Goal: Check status: Check status

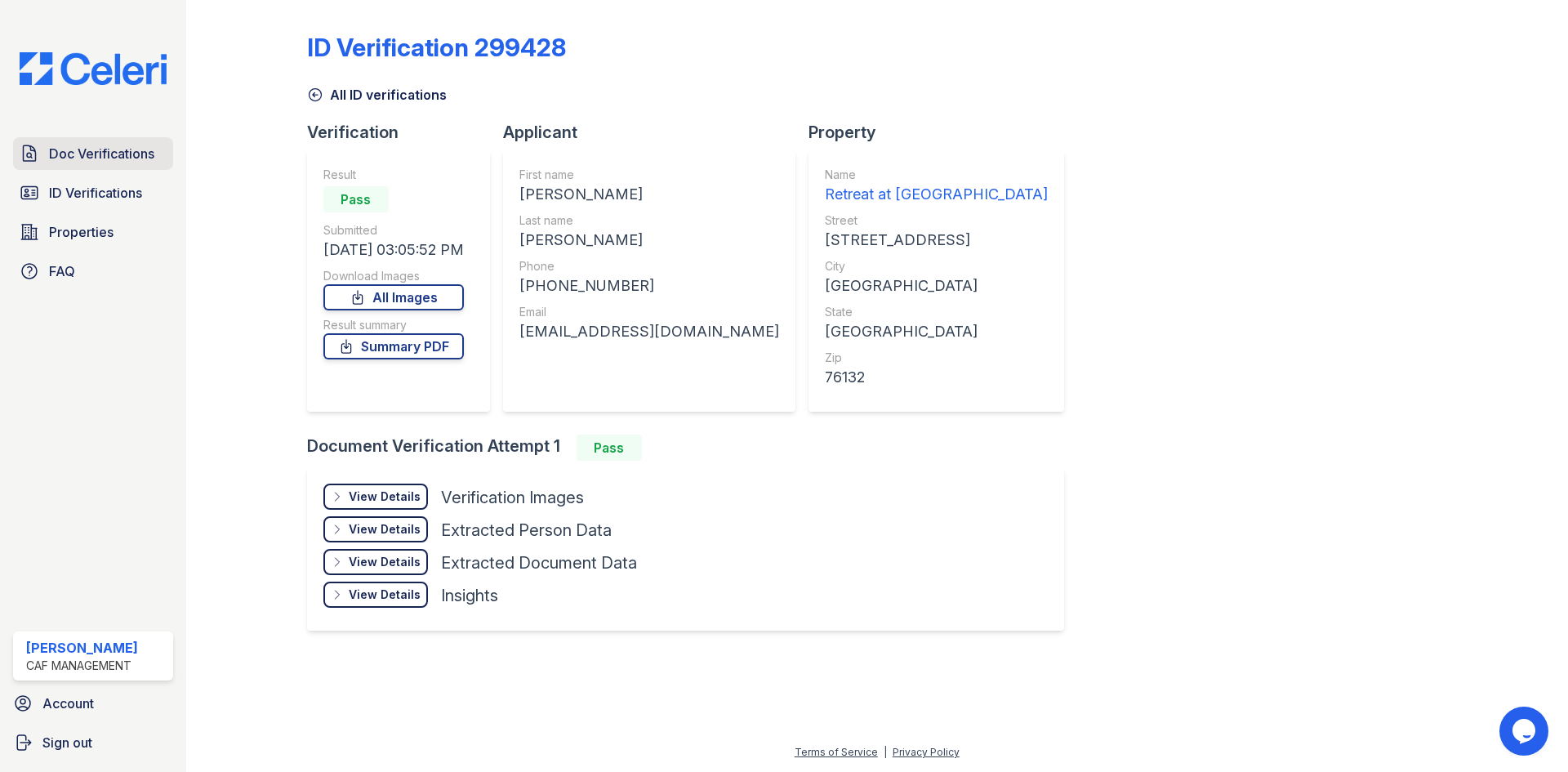
click at [114, 160] on span "Doc Verifications" at bounding box center [102, 153] width 105 height 20
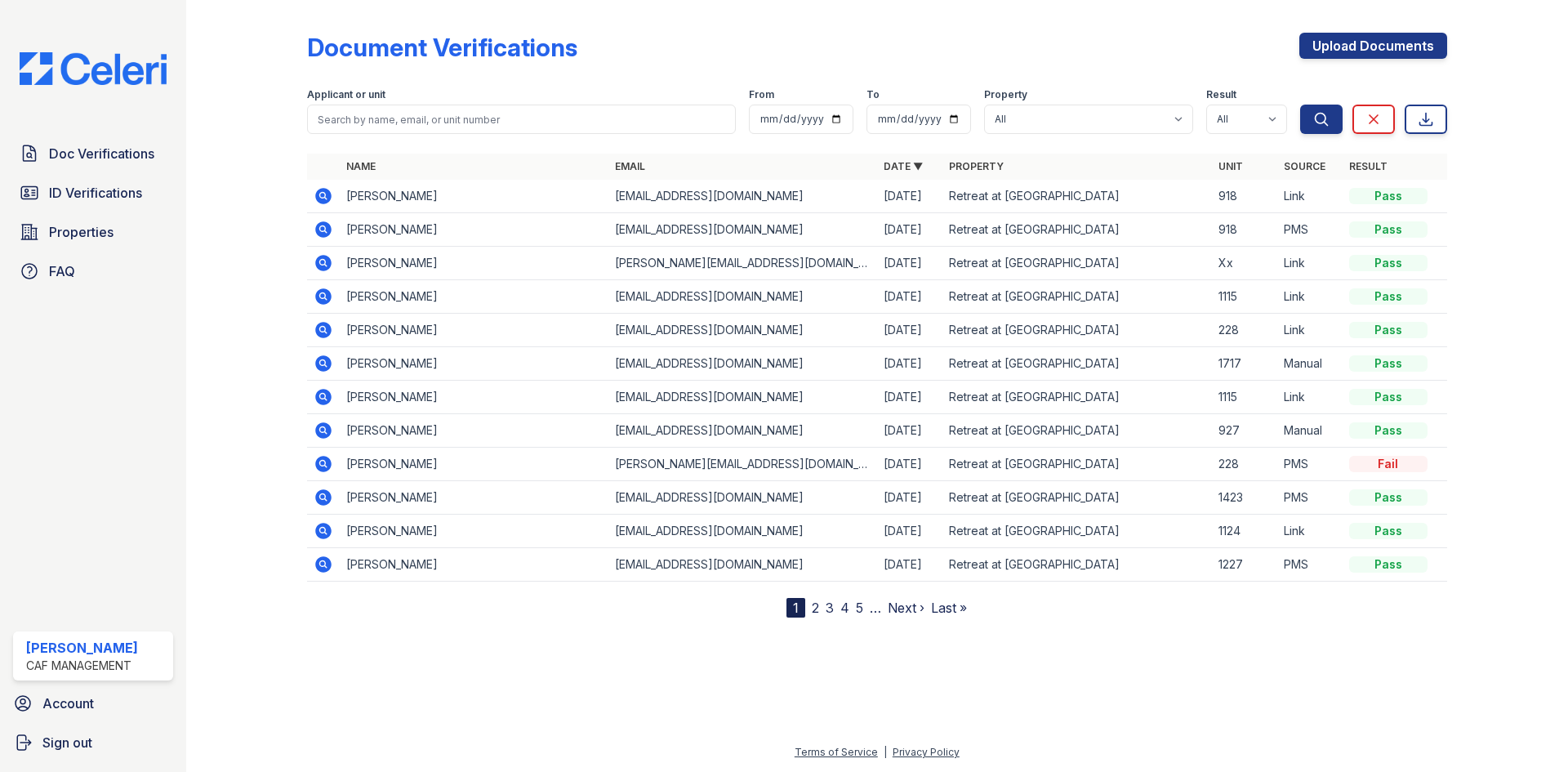
click at [323, 229] on icon at bounding box center [322, 228] width 4 height 4
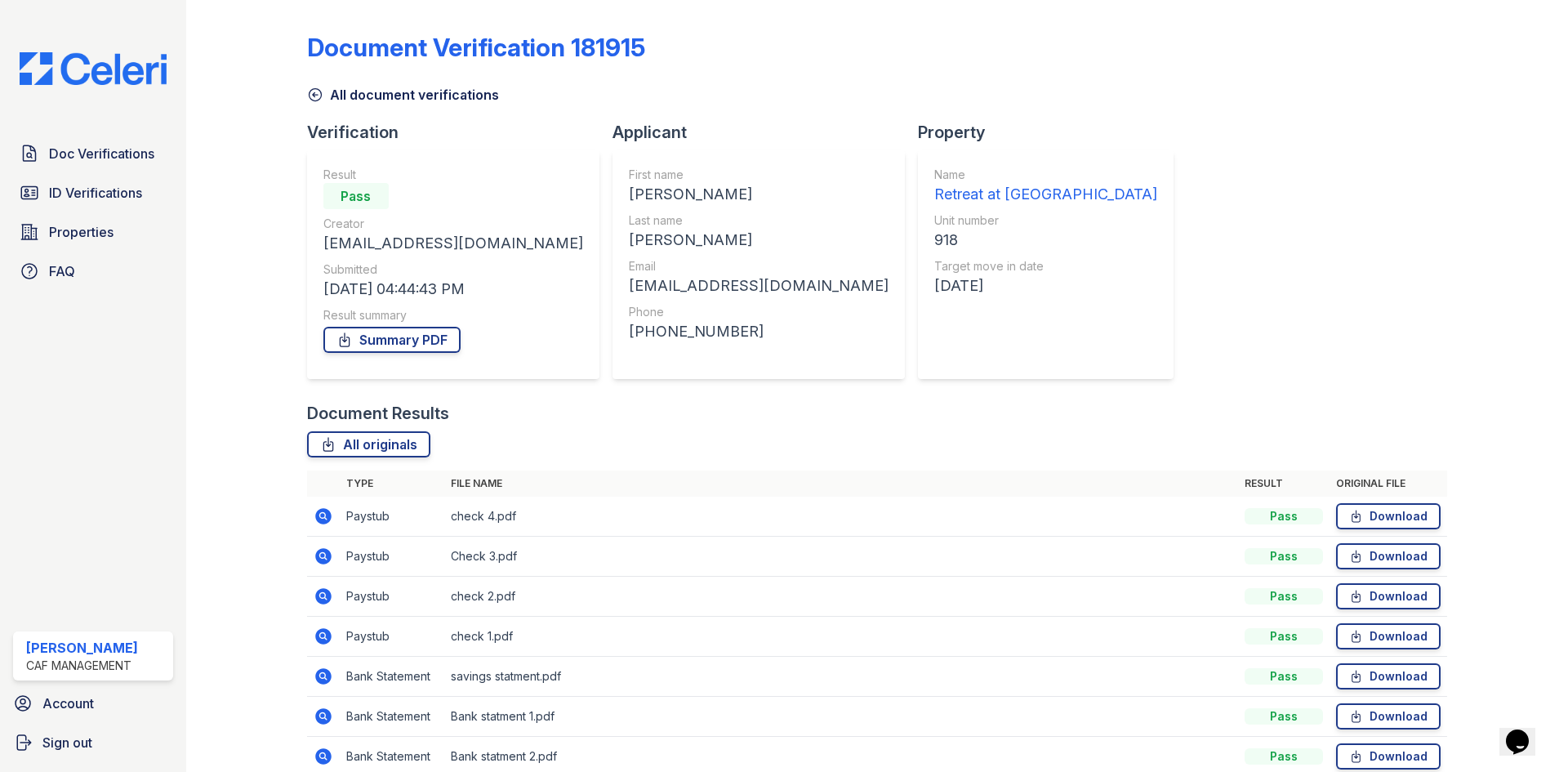
click at [312, 88] on icon at bounding box center [314, 94] width 16 height 16
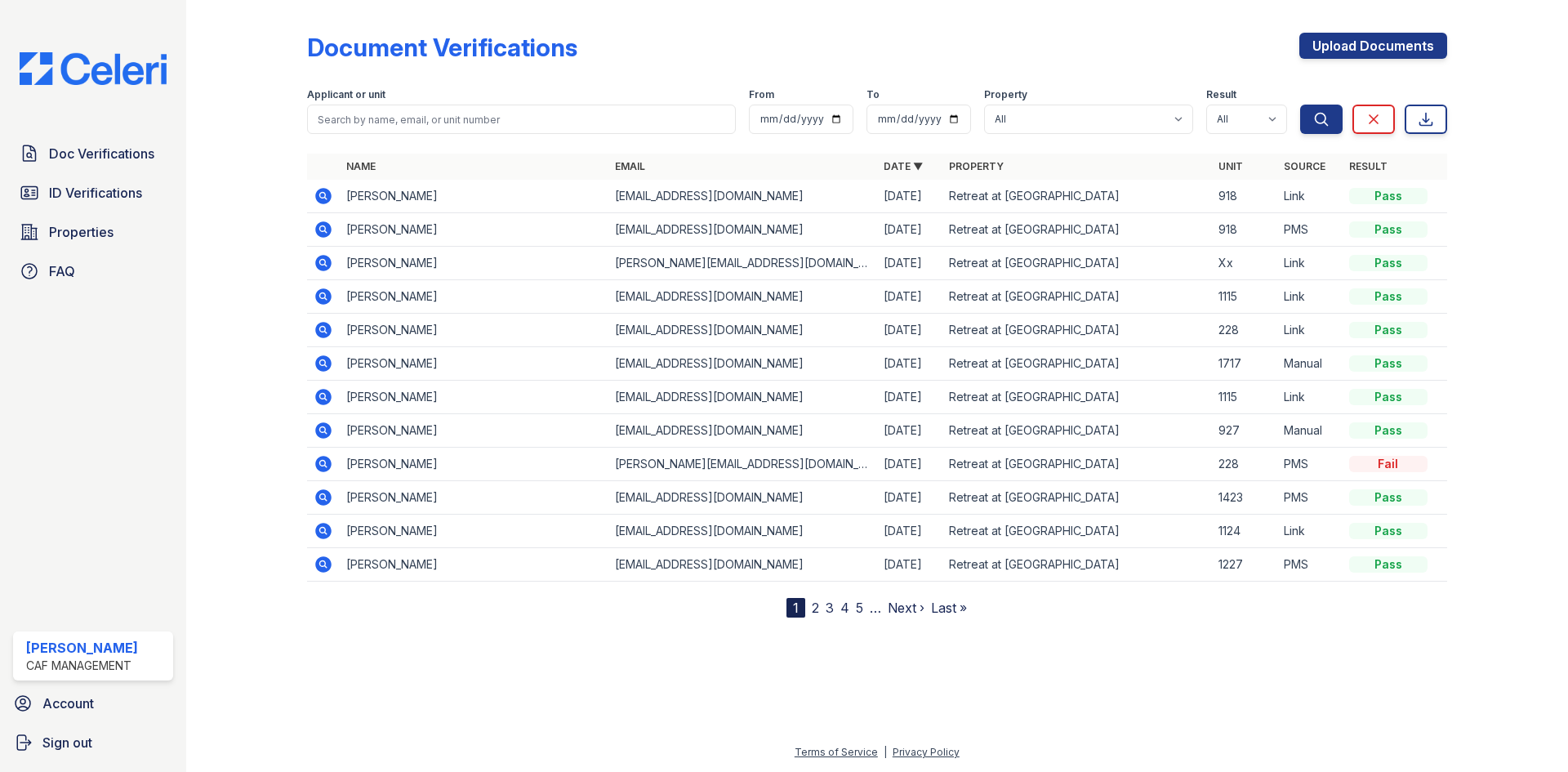
click at [327, 191] on icon at bounding box center [323, 196] width 16 height 16
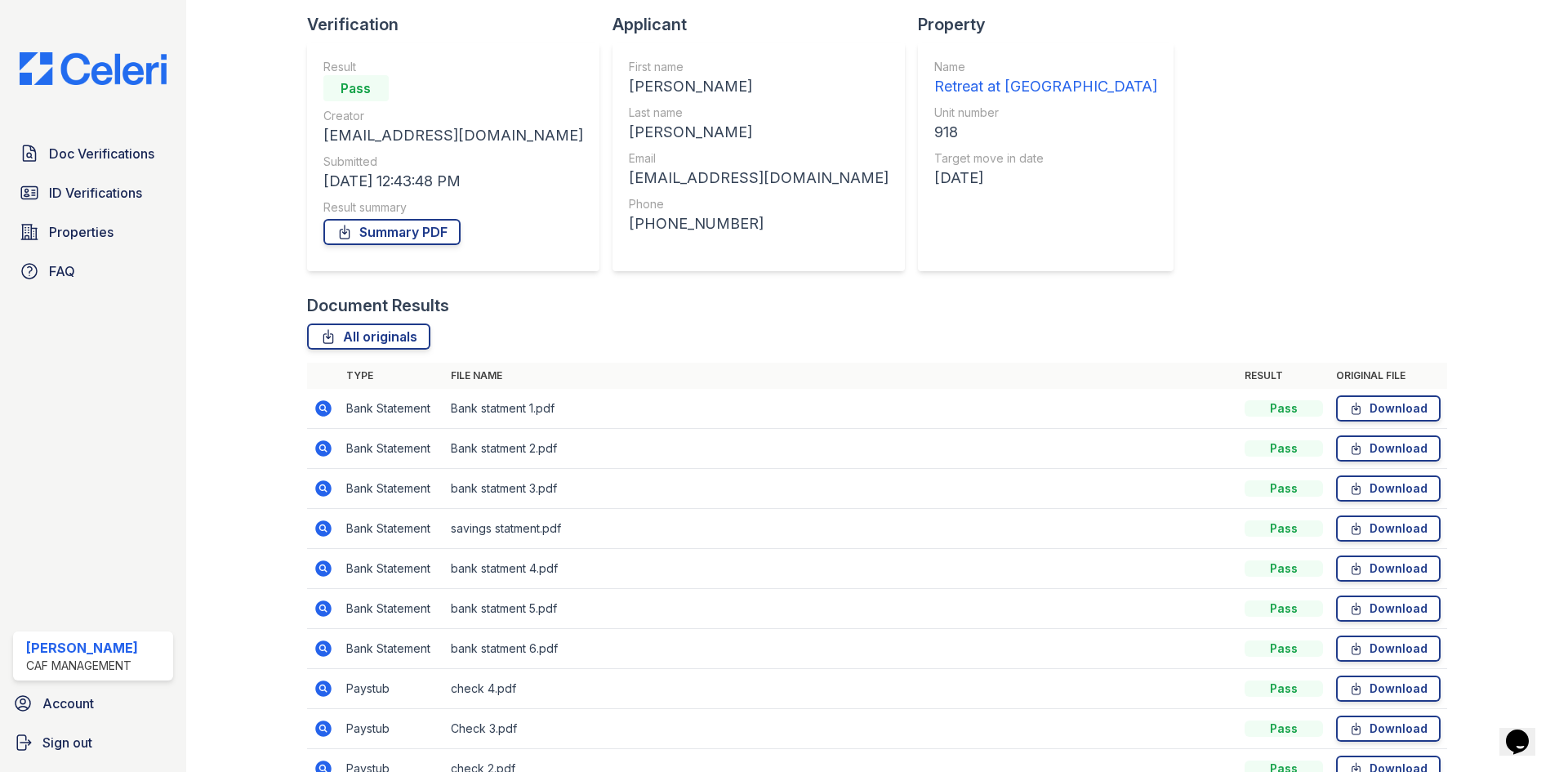
scroll to position [237, 0]
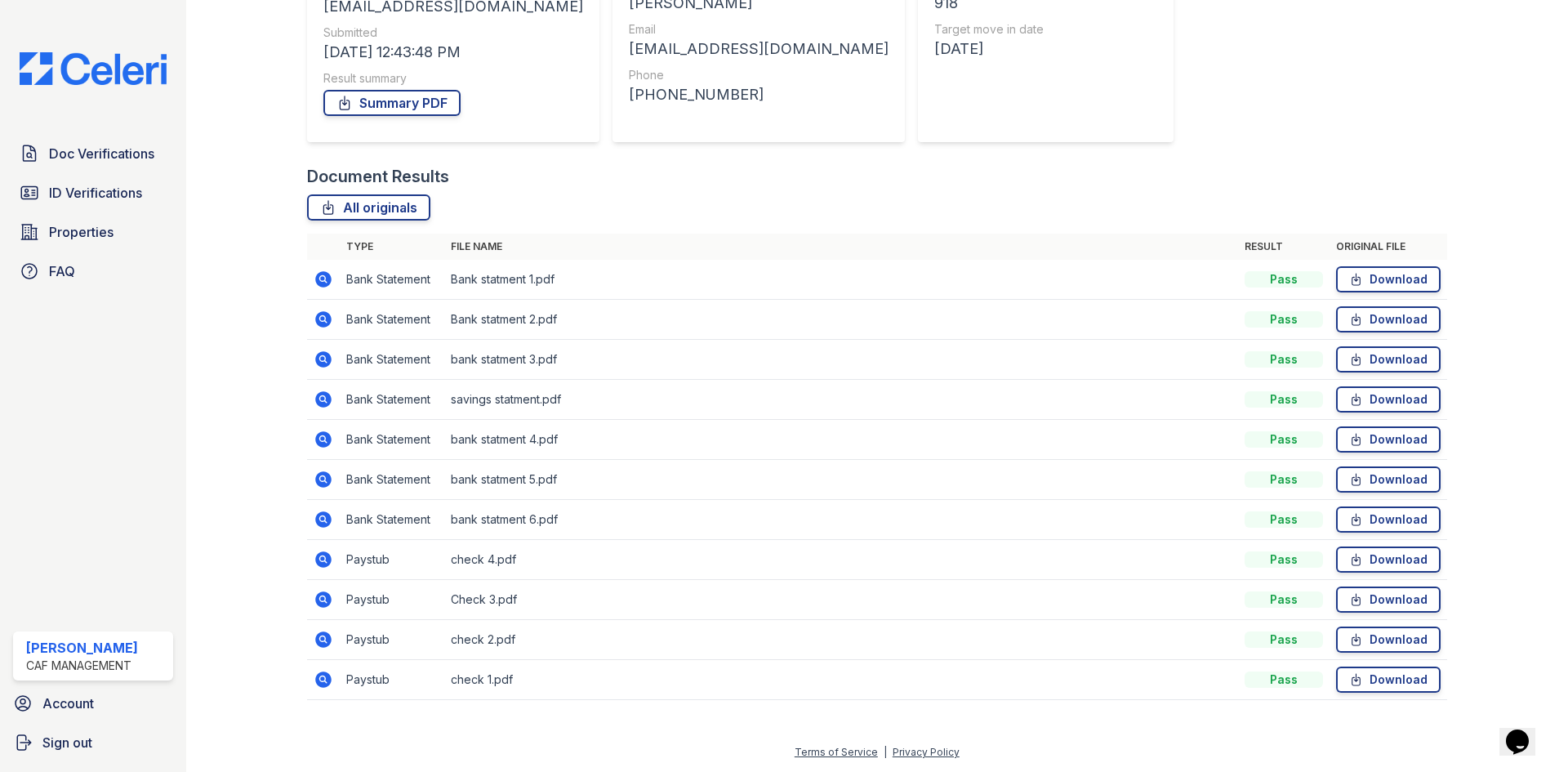
click at [318, 560] on icon at bounding box center [323, 559] width 16 height 16
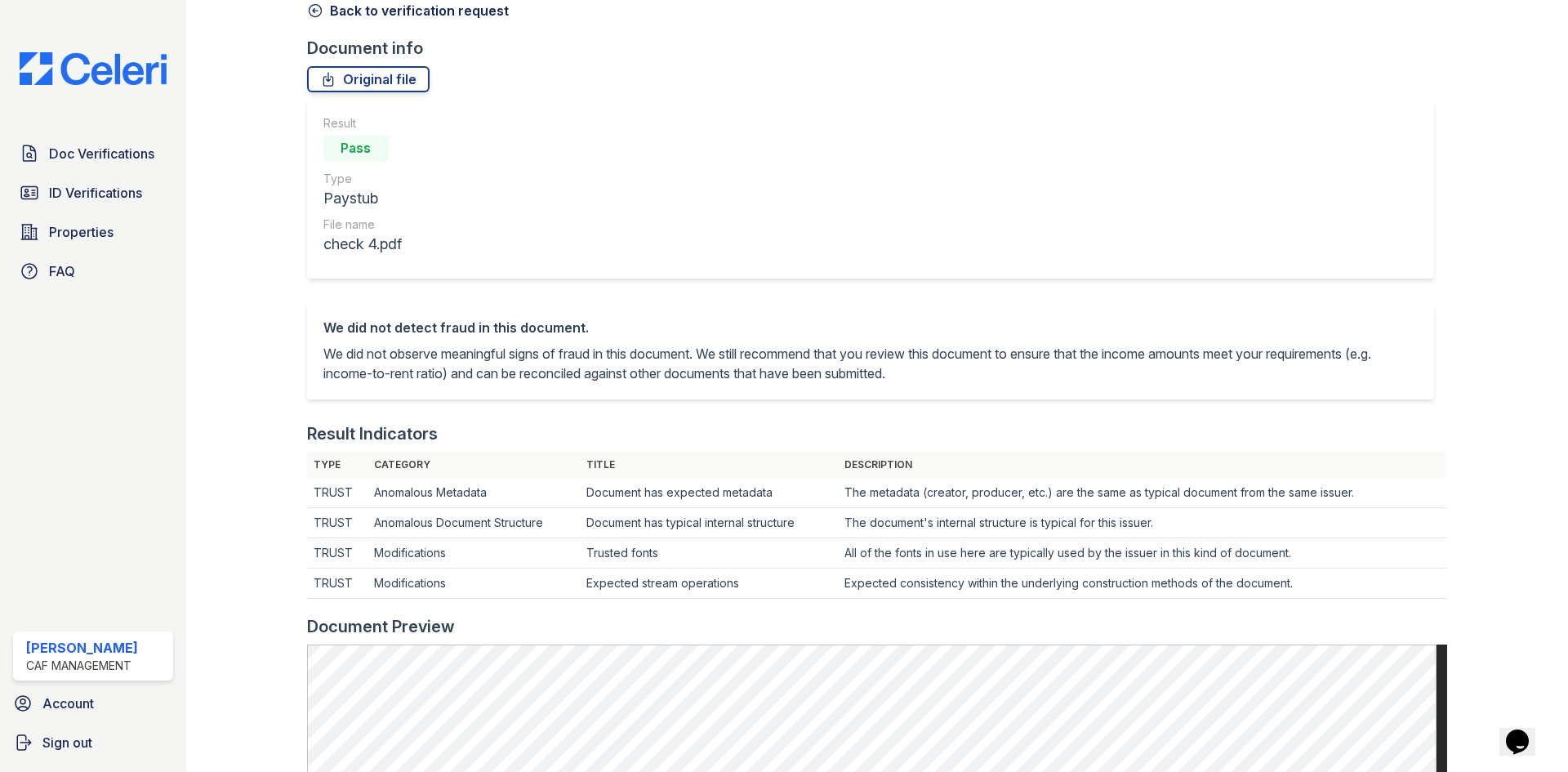
scroll to position [82, 0]
click at [368, 84] on link "Original file" at bounding box center [368, 82] width 122 height 26
click at [320, 15] on icon at bounding box center [314, 14] width 12 height 12
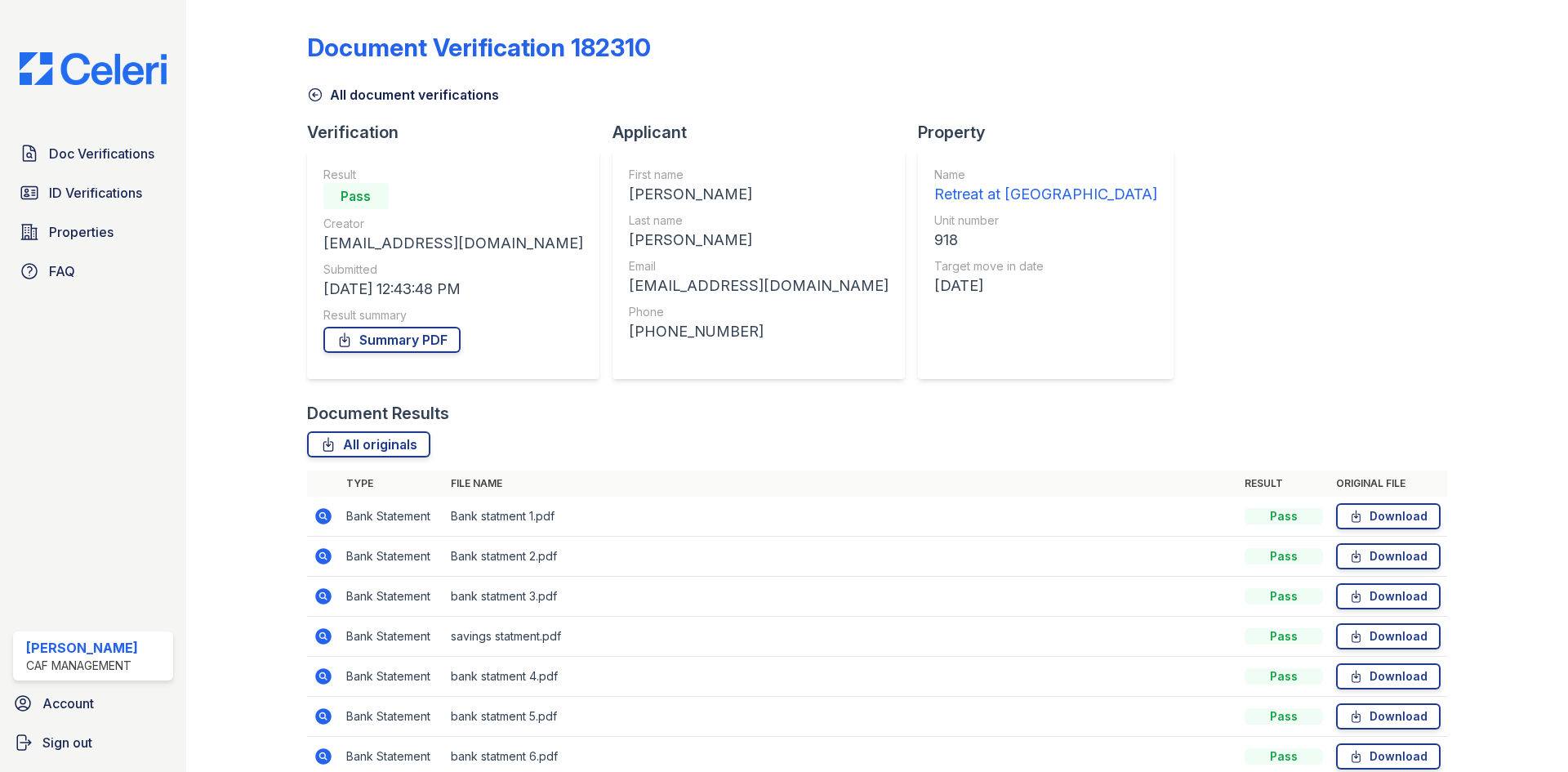
click at [307, 94] on icon at bounding box center [314, 94] width 16 height 16
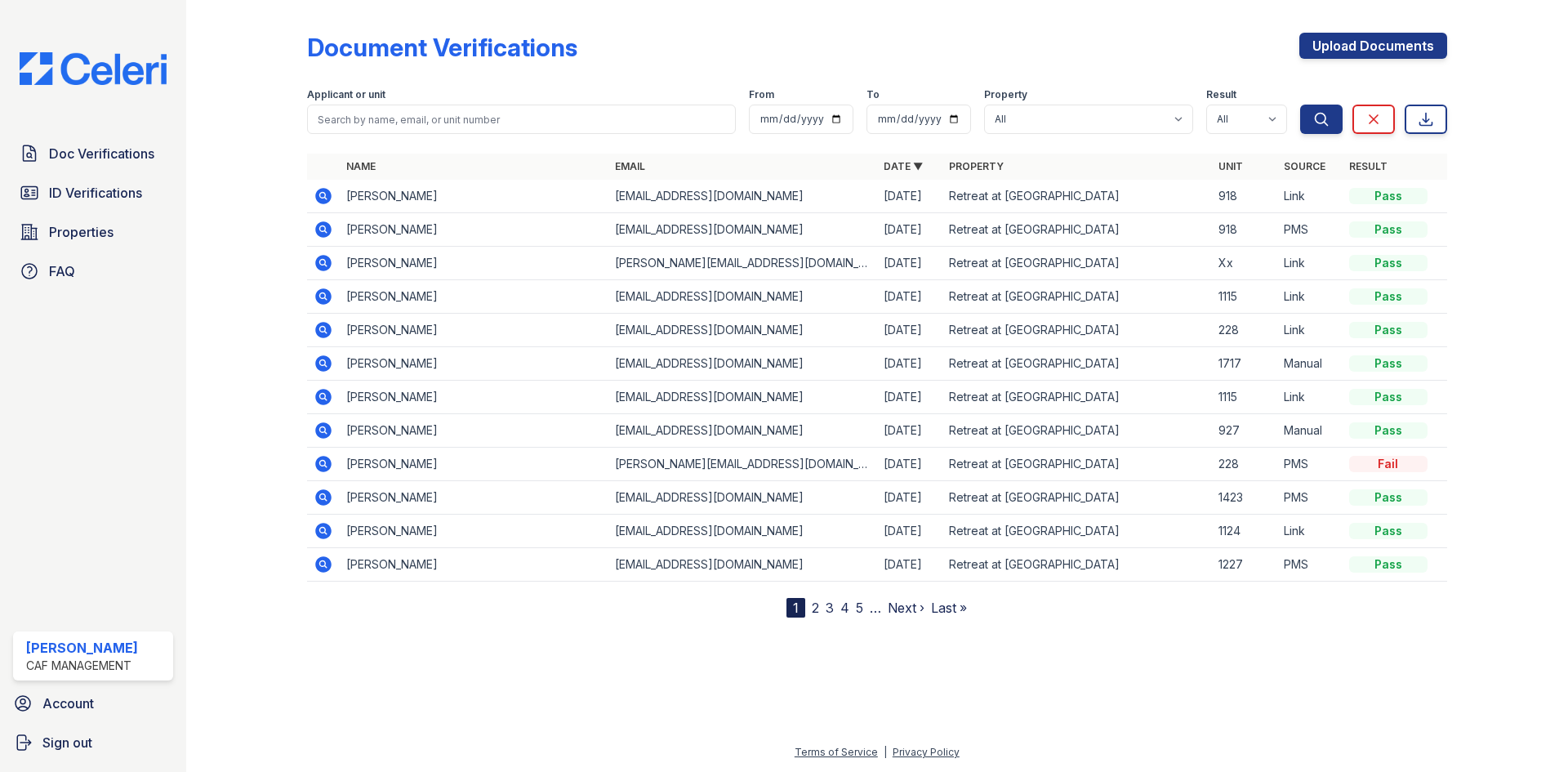
click at [324, 196] on icon at bounding box center [323, 196] width 20 height 20
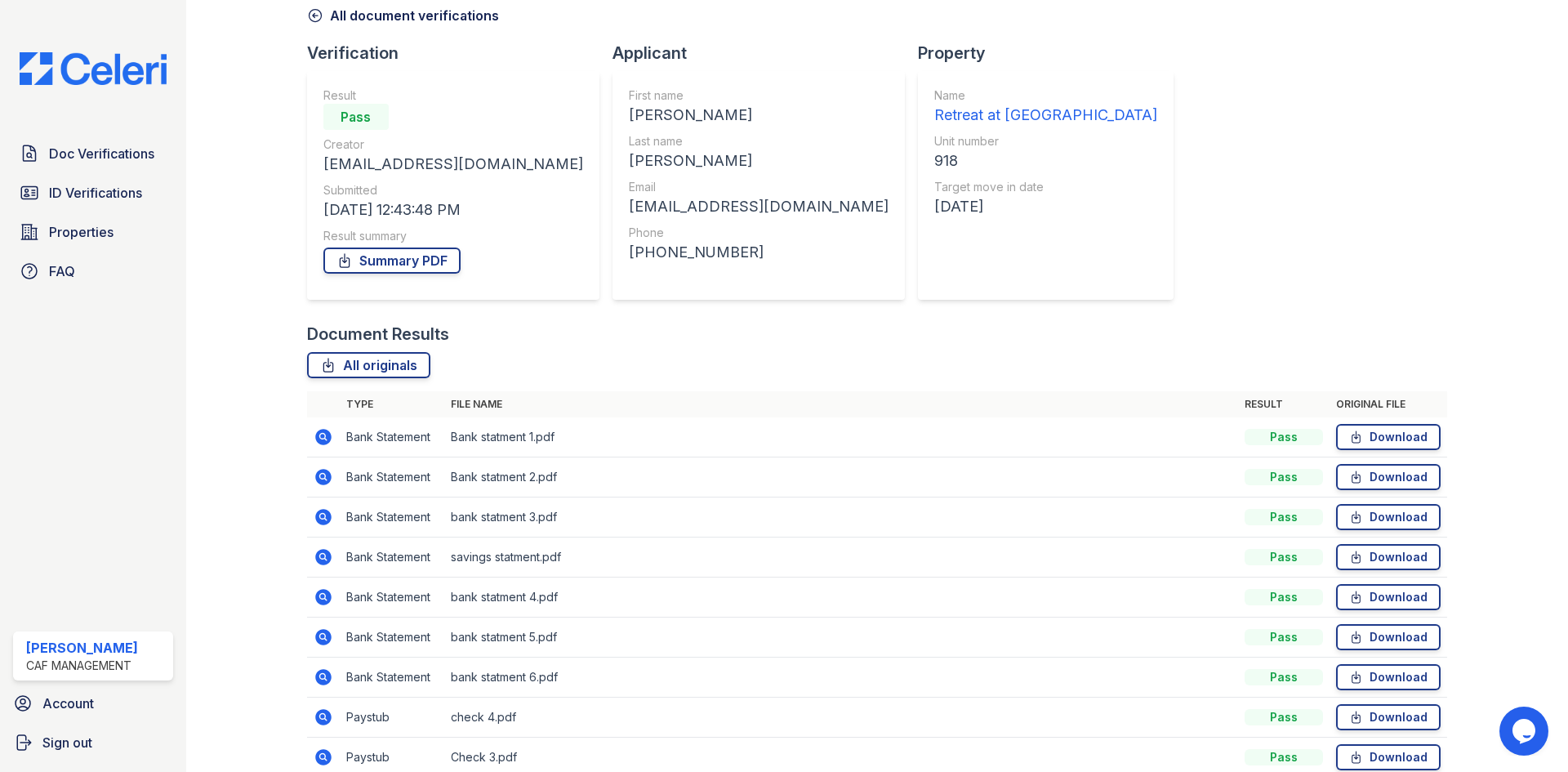
scroll to position [218, 0]
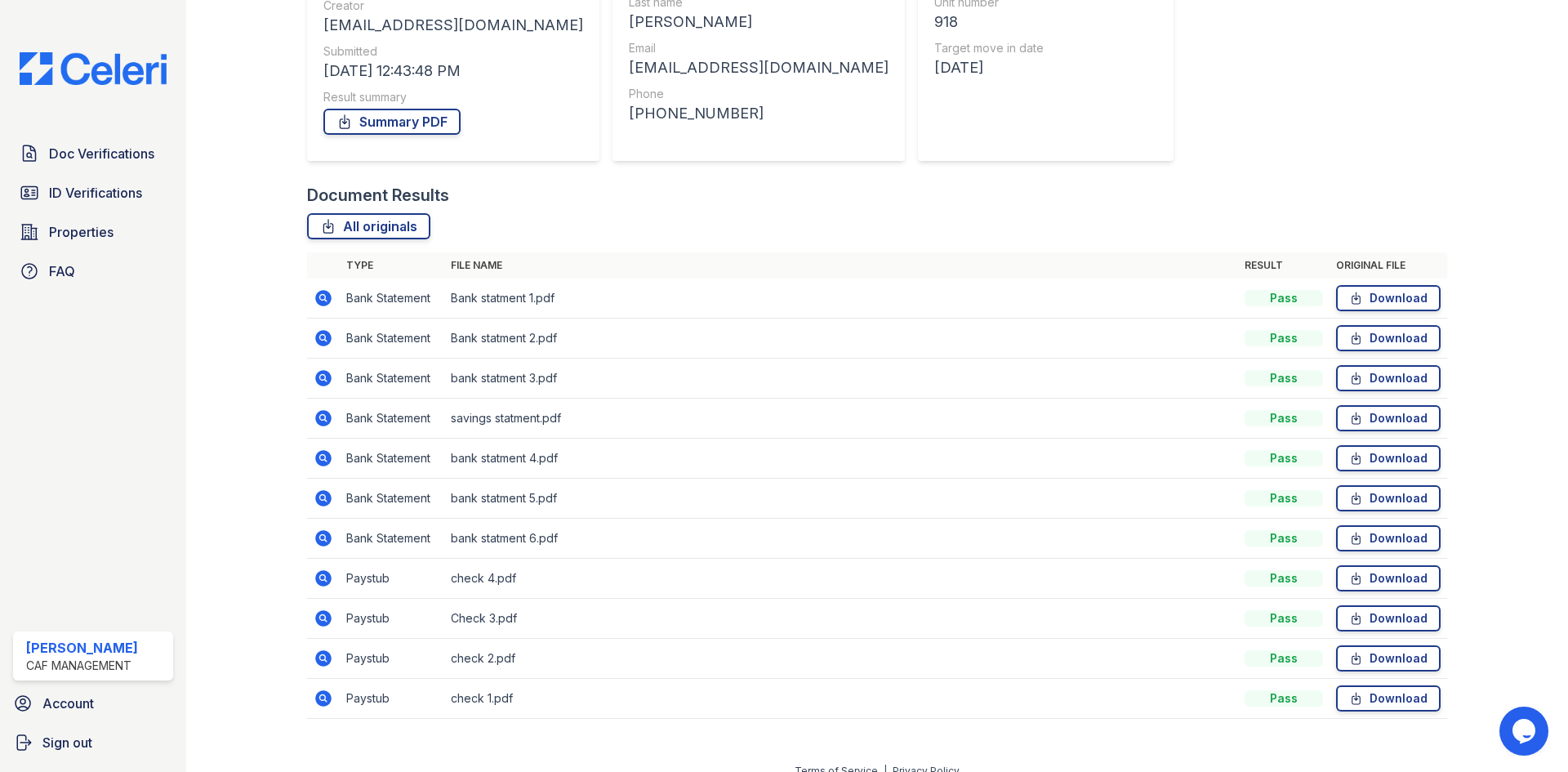
click at [322, 576] on icon at bounding box center [322, 576] width 4 height 4
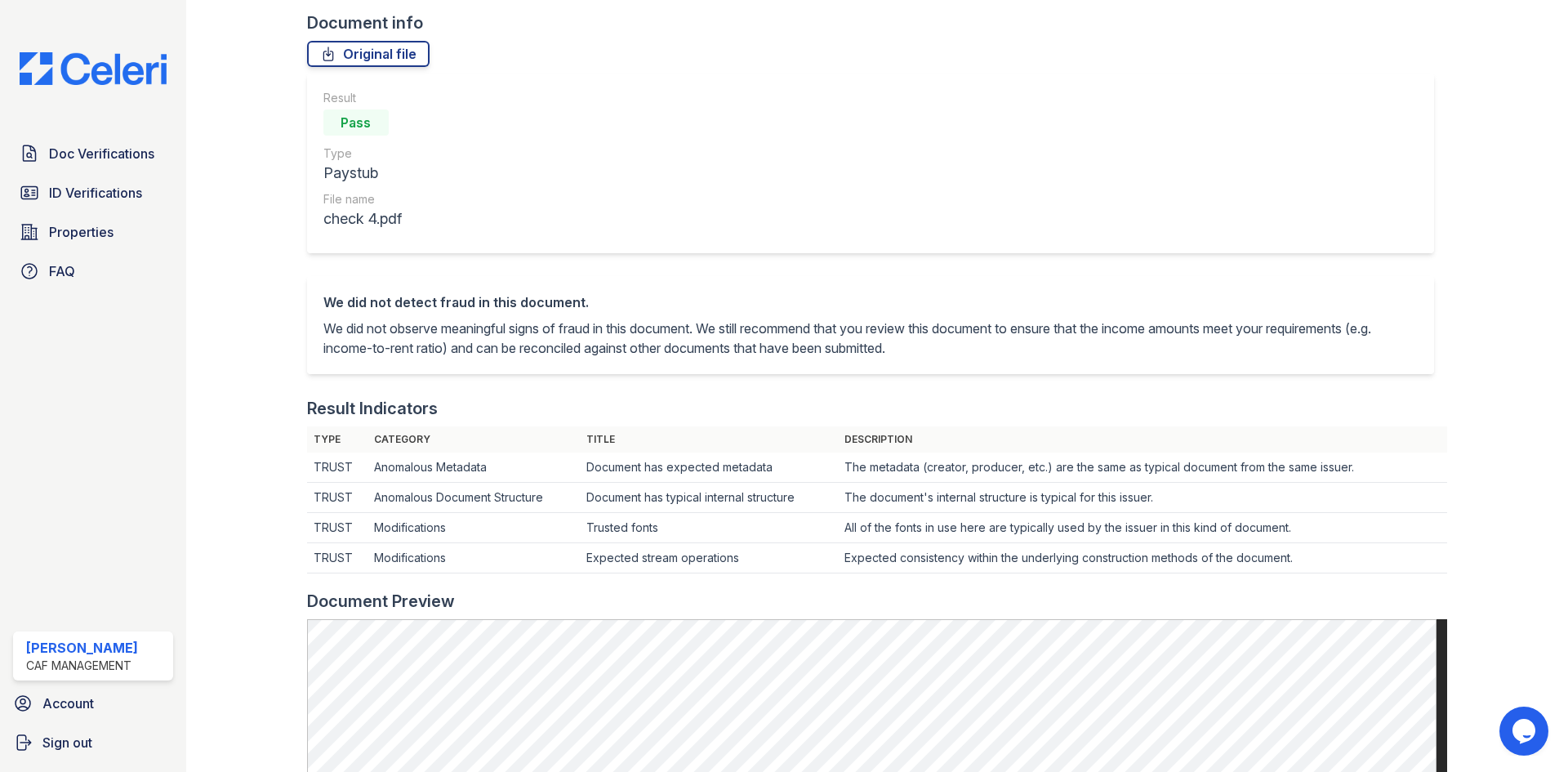
scroll to position [82, 0]
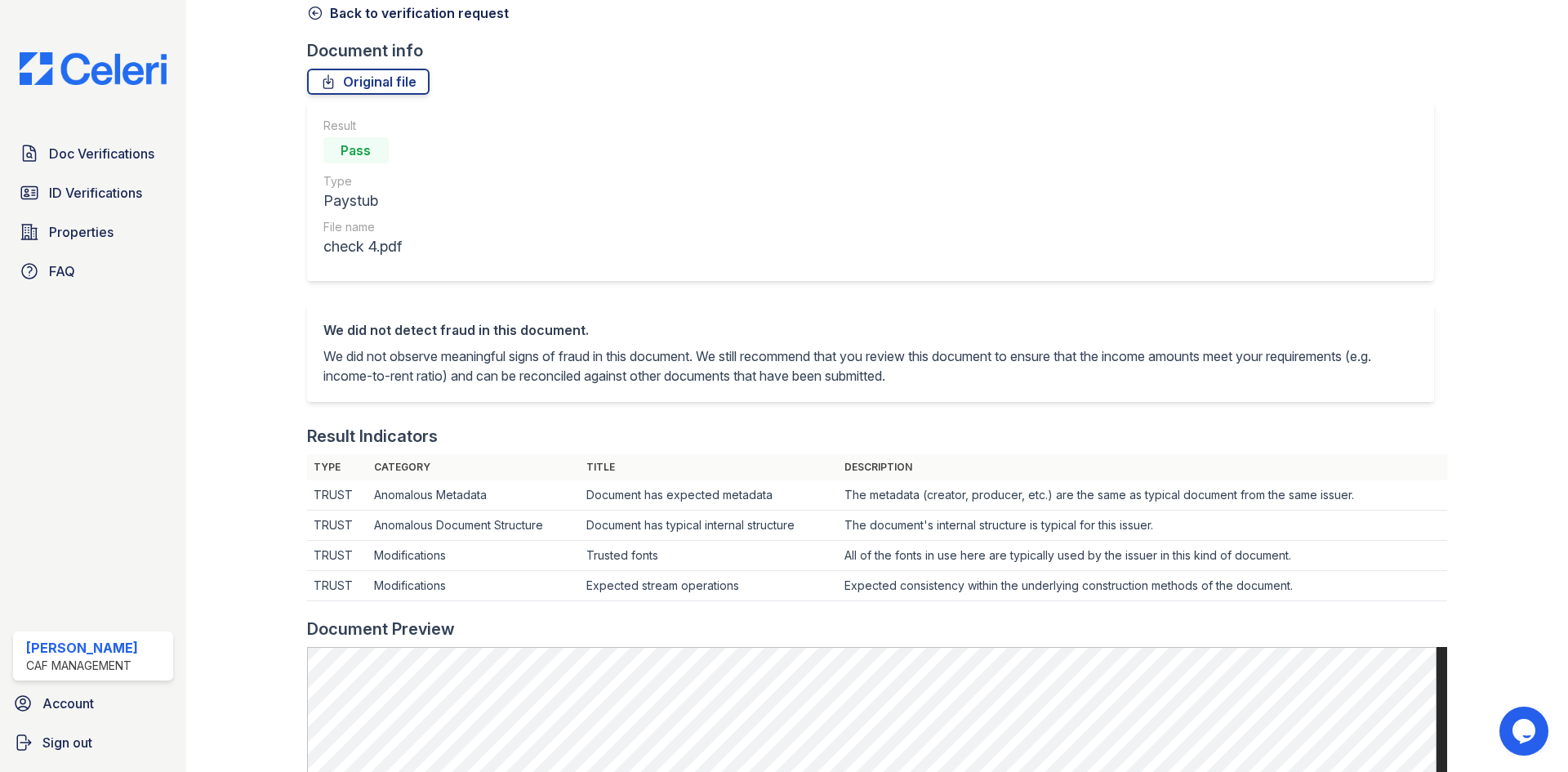
click at [313, 10] on icon at bounding box center [314, 13] width 16 height 16
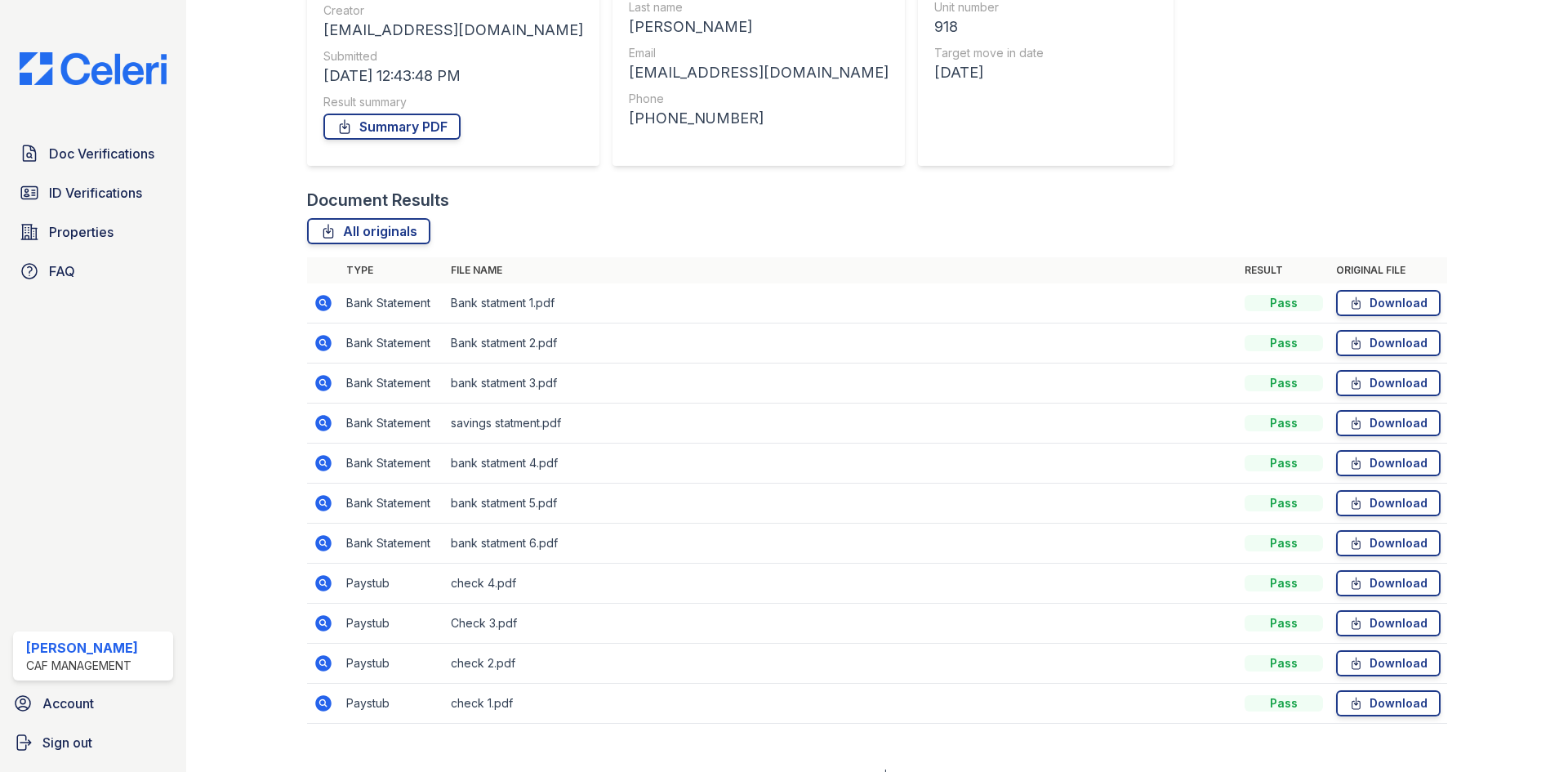
scroll to position [218, 0]
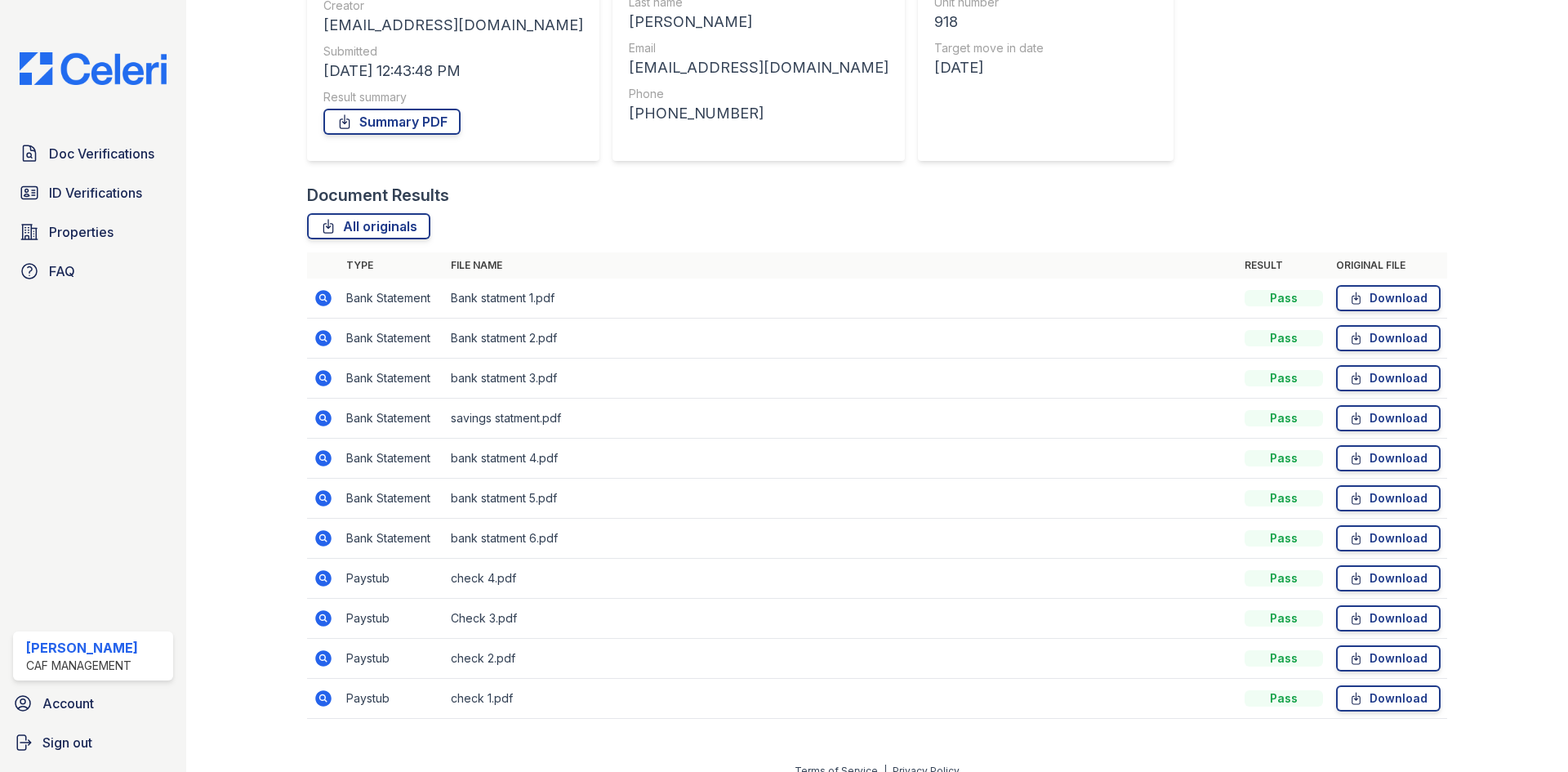
click at [321, 290] on icon at bounding box center [323, 298] width 20 height 20
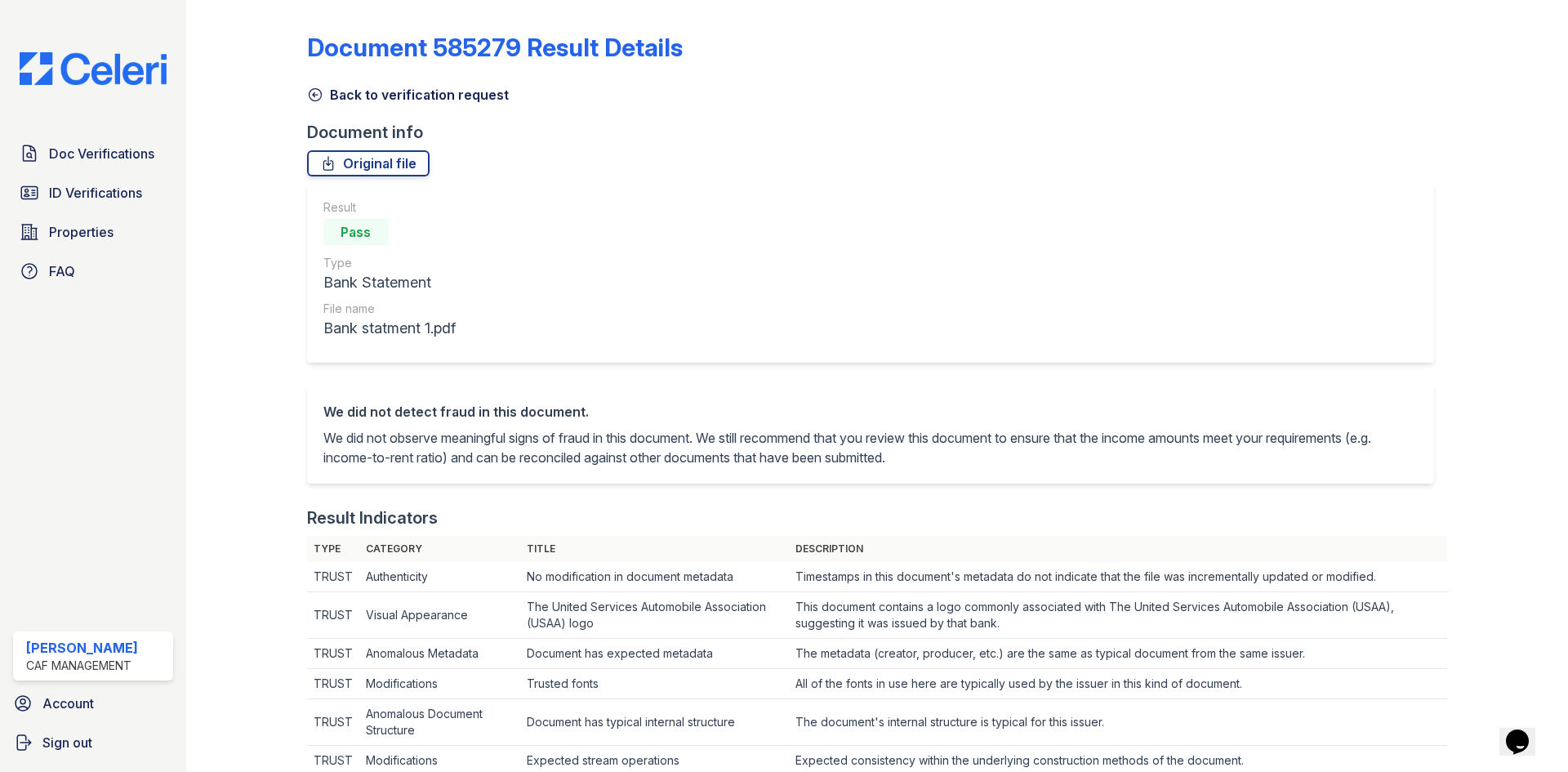
click at [307, 86] on icon at bounding box center [314, 94] width 16 height 16
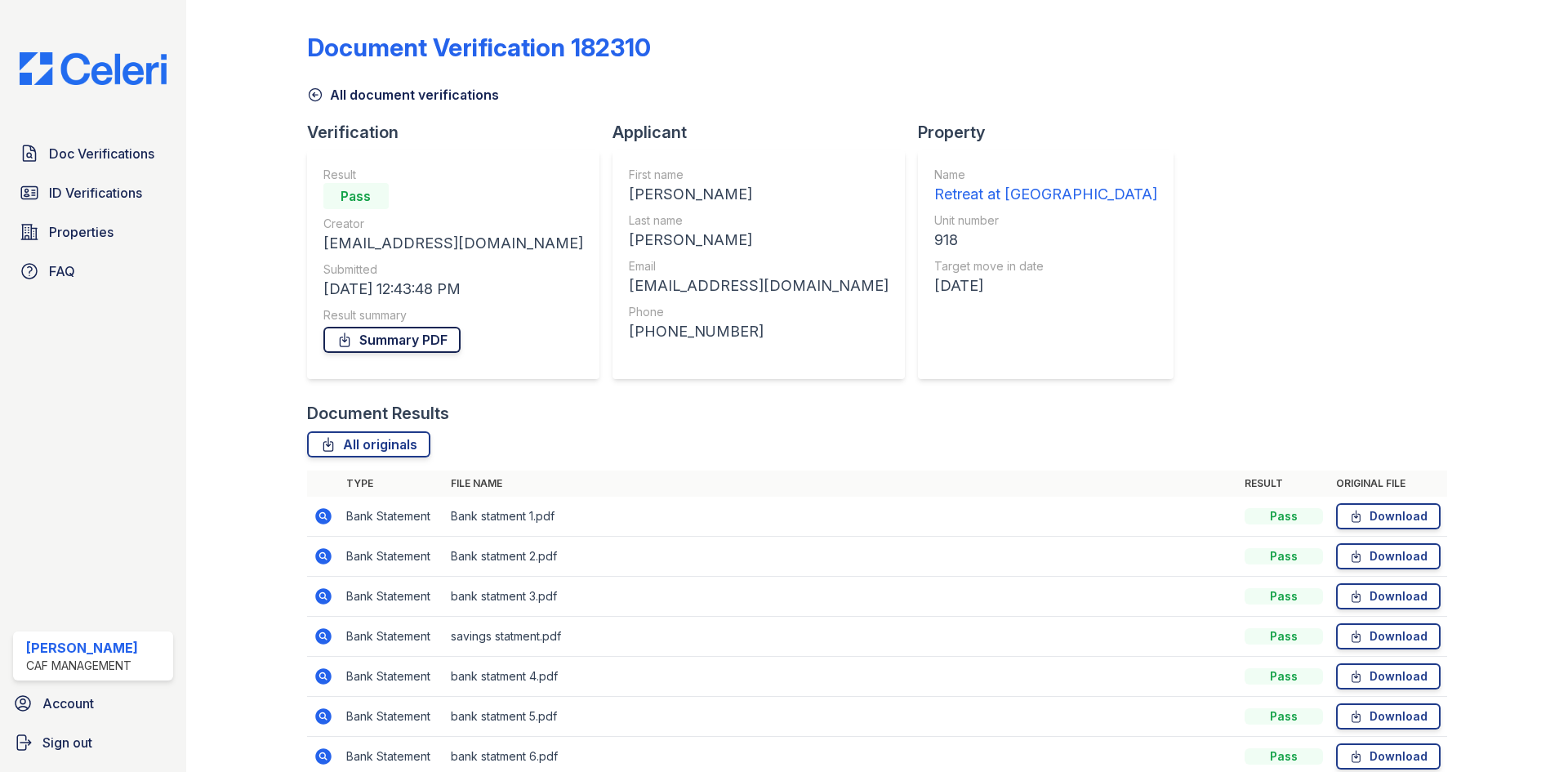
click at [429, 344] on link "Summary PDF" at bounding box center [391, 339] width 137 height 26
click at [400, 444] on link "All originals" at bounding box center [368, 444] width 123 height 26
